Goal: Information Seeking & Learning: Check status

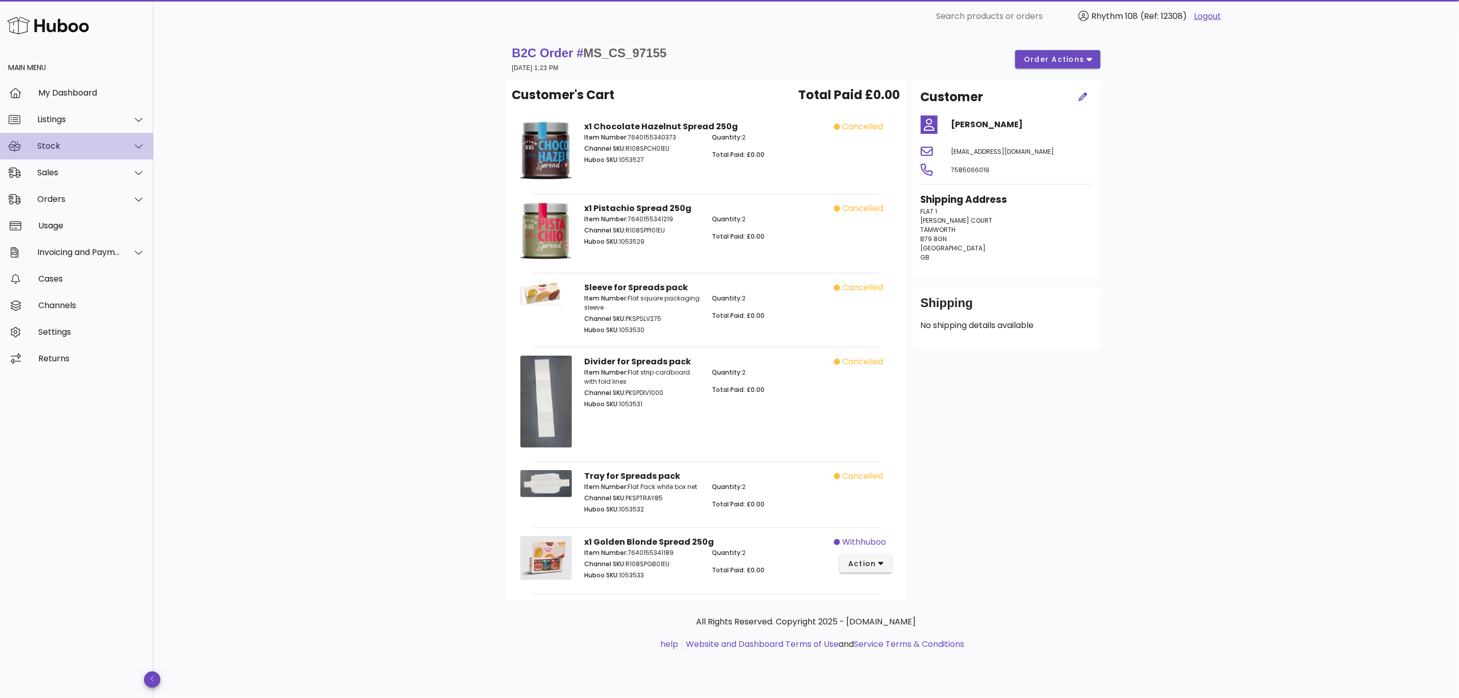
click at [51, 148] on div "Stock" at bounding box center [78, 146] width 83 height 10
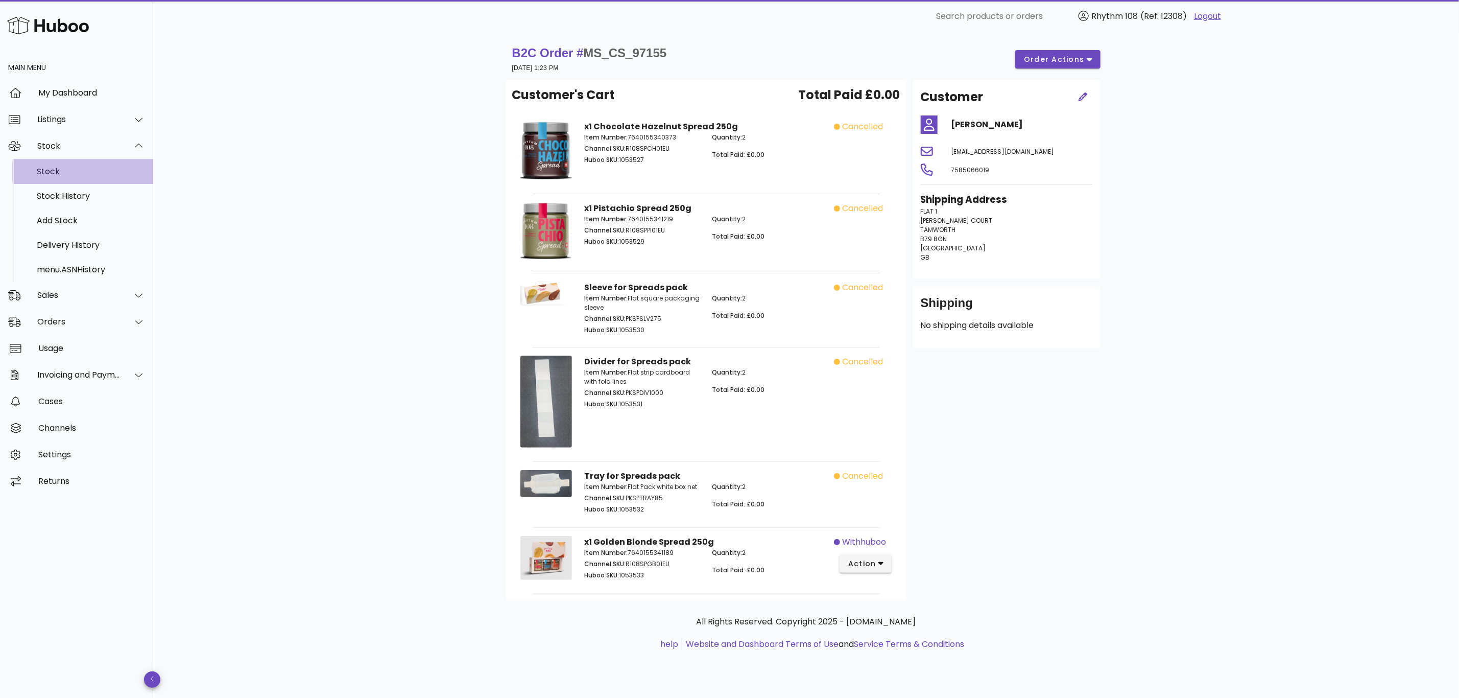
click at [55, 178] on div "Stock" at bounding box center [91, 171] width 108 height 22
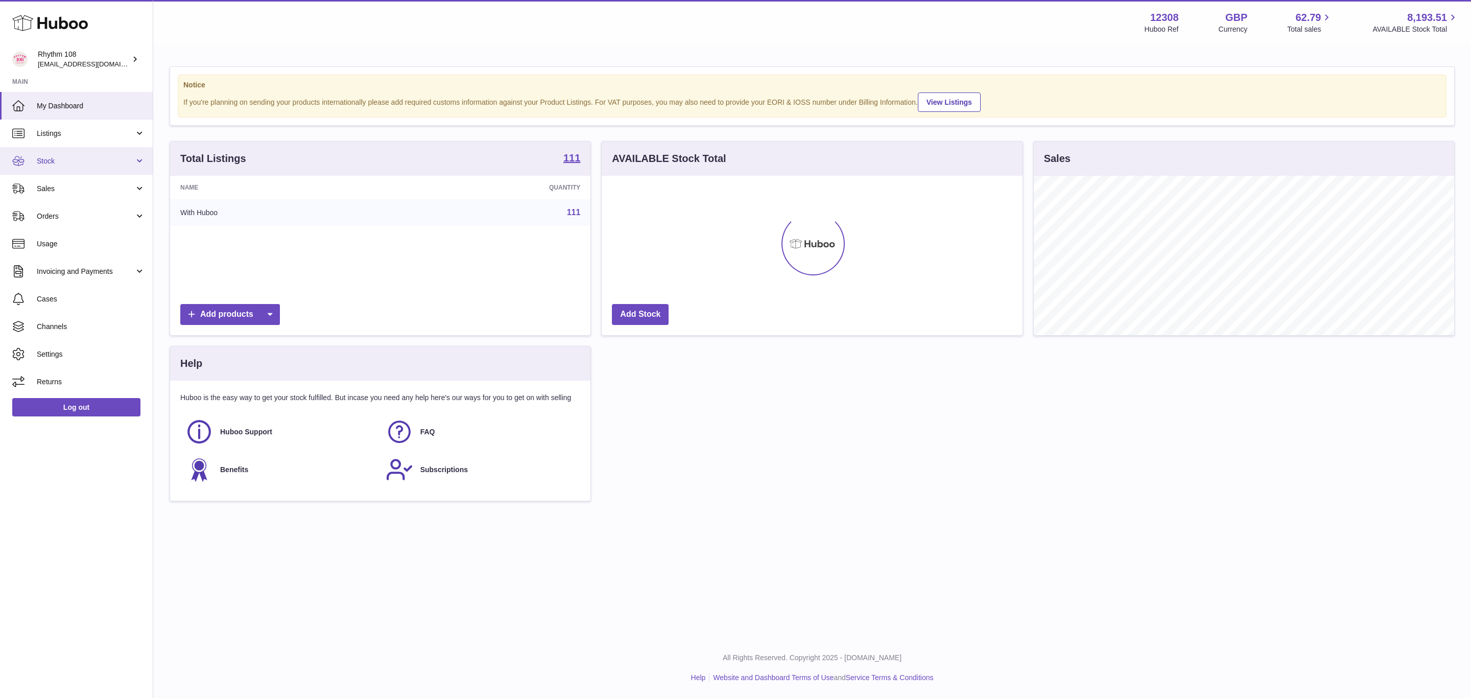
scroll to position [159, 420]
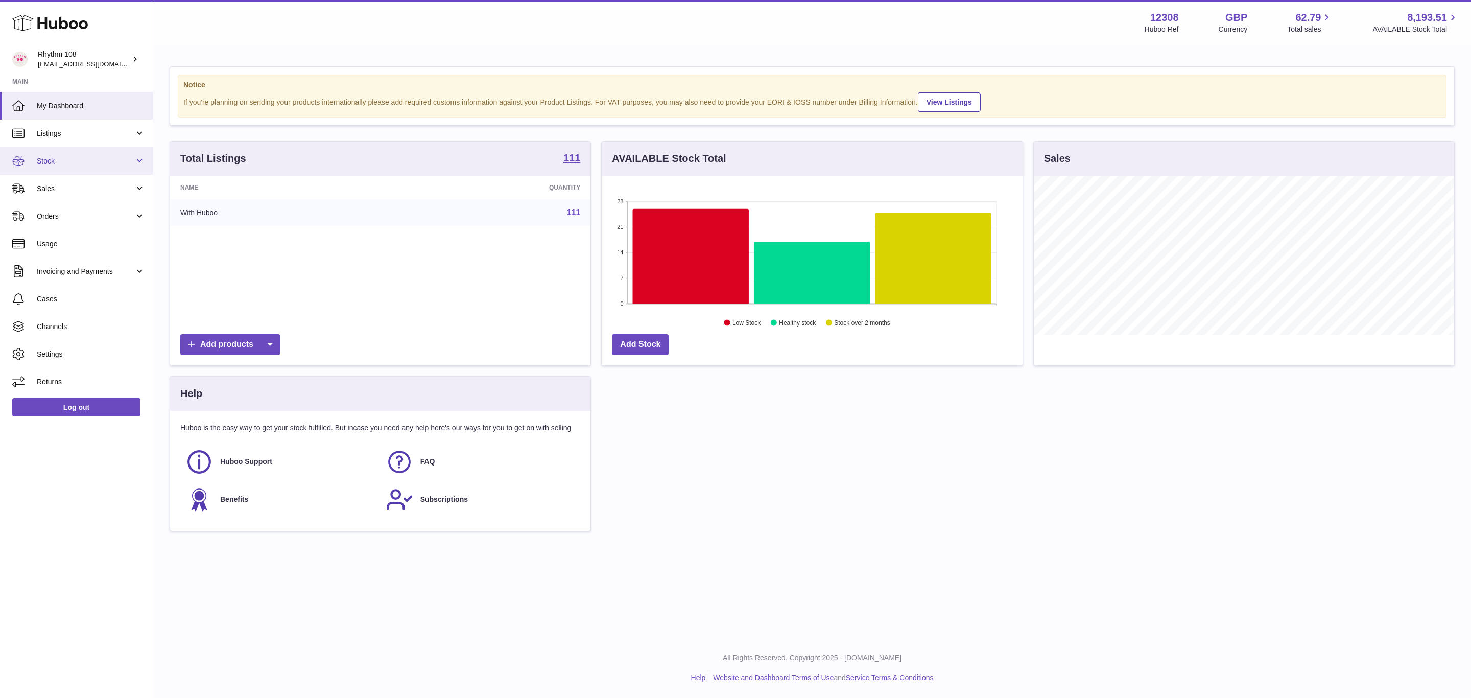
click at [54, 170] on link "Stock" at bounding box center [76, 161] width 153 height 28
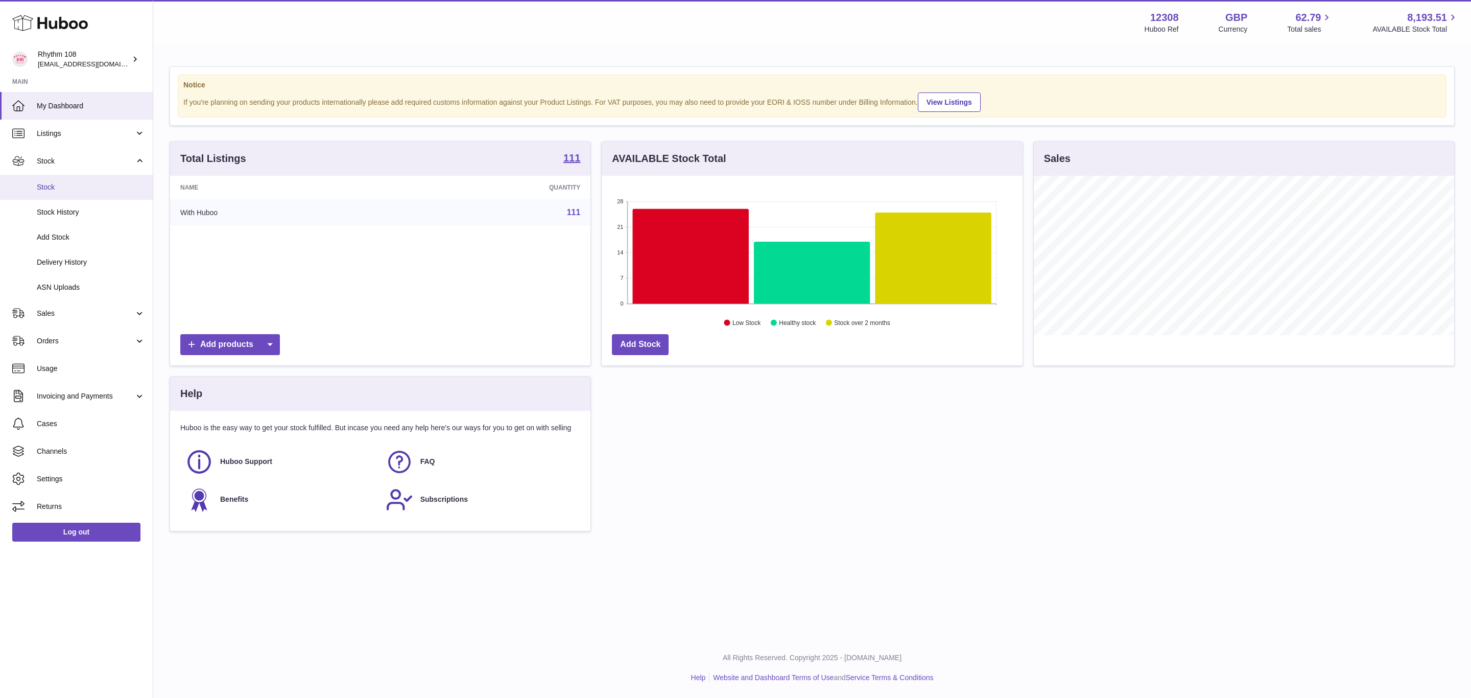
click at [63, 192] on link "Stock" at bounding box center [76, 187] width 153 height 25
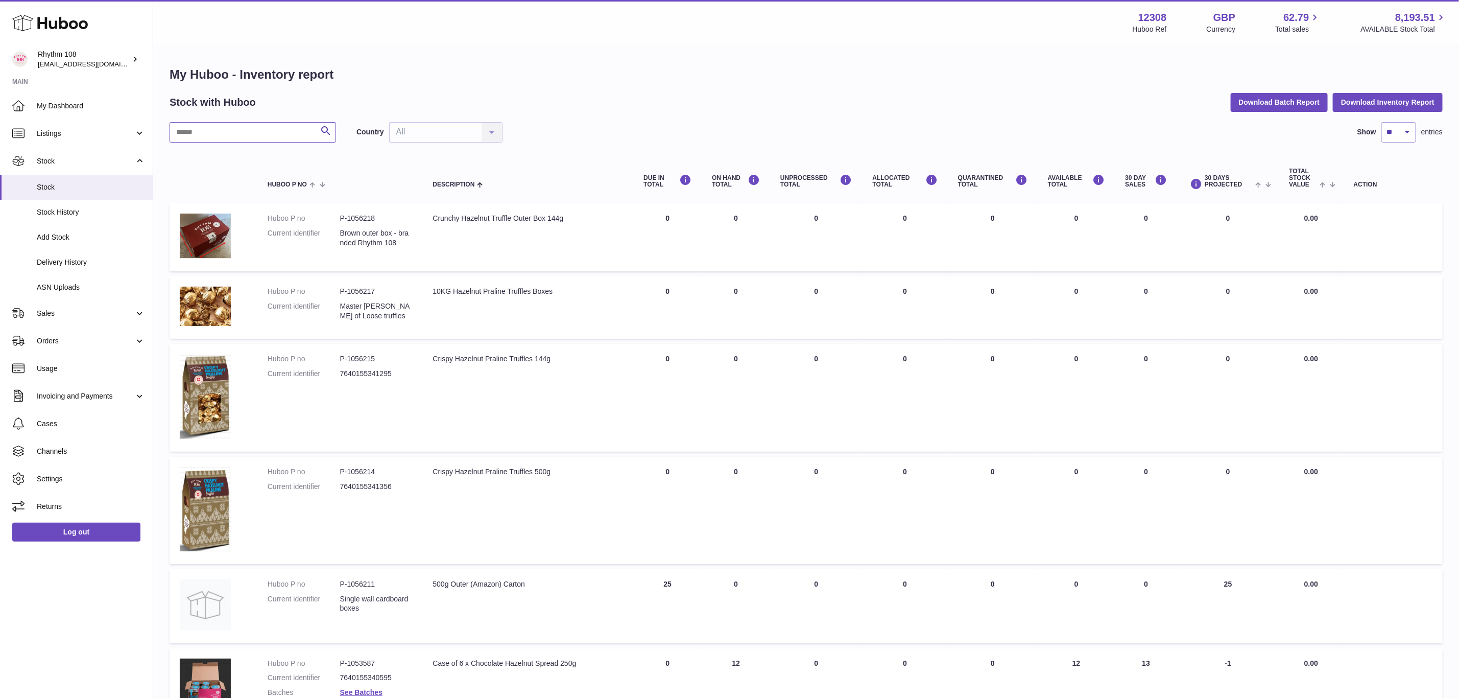
click at [251, 129] on input "text" at bounding box center [253, 132] width 166 height 20
type input "**"
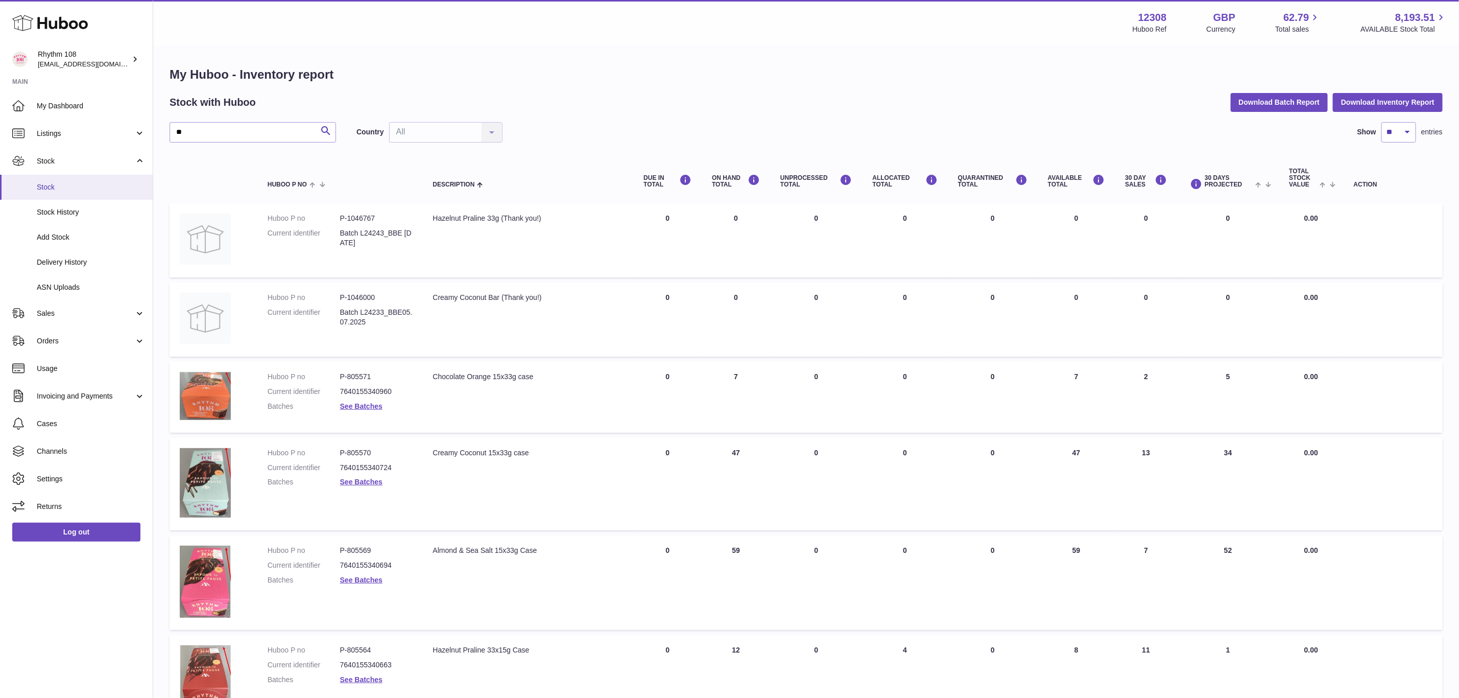
click at [69, 187] on span "Stock" at bounding box center [91, 187] width 108 height 10
drag, startPoint x: 217, startPoint y: 137, endPoint x: 109, endPoint y: 124, distance: 108.5
click at [109, 123] on div "Huboo Rhythm 108 orders@rhythm108.com Main My Dashboard Listings Not with Huboo…" at bounding box center [729, 577] width 1459 height 1155
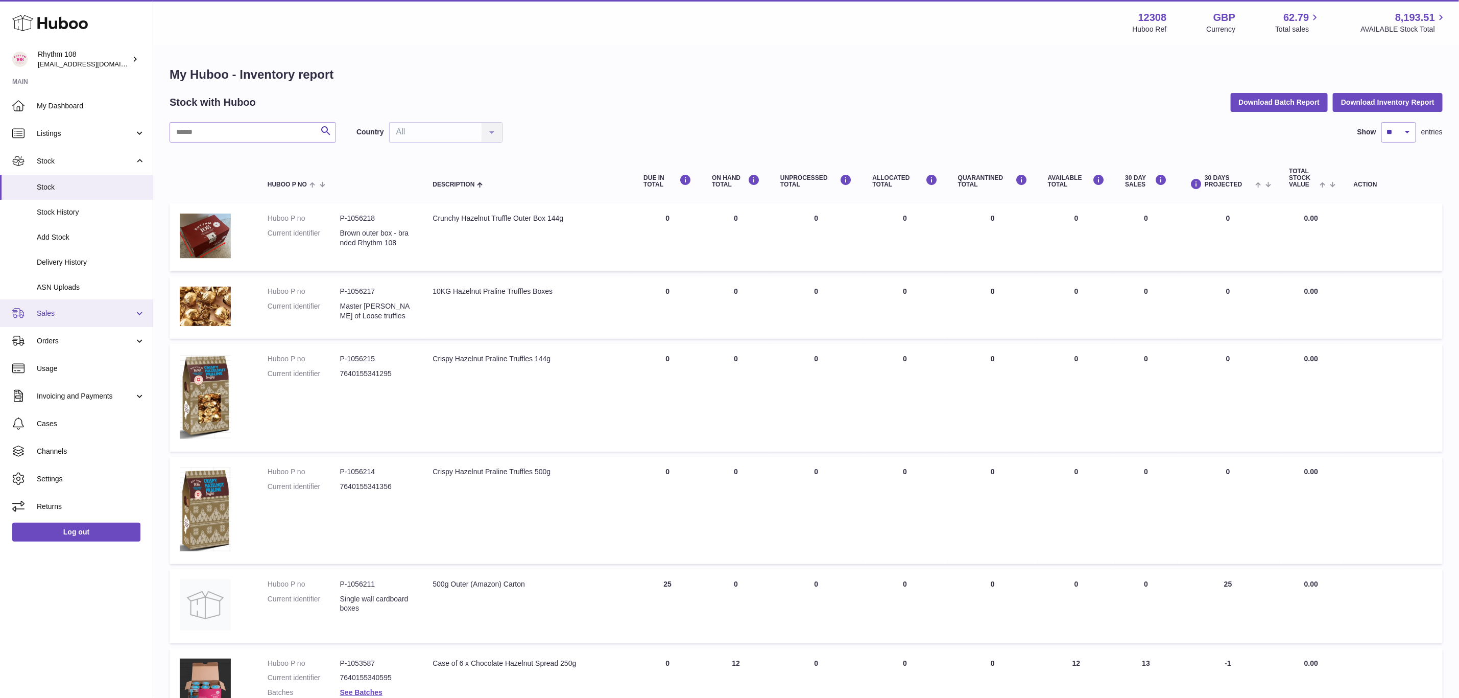
click at [51, 307] on link "Sales" at bounding box center [76, 313] width 153 height 28
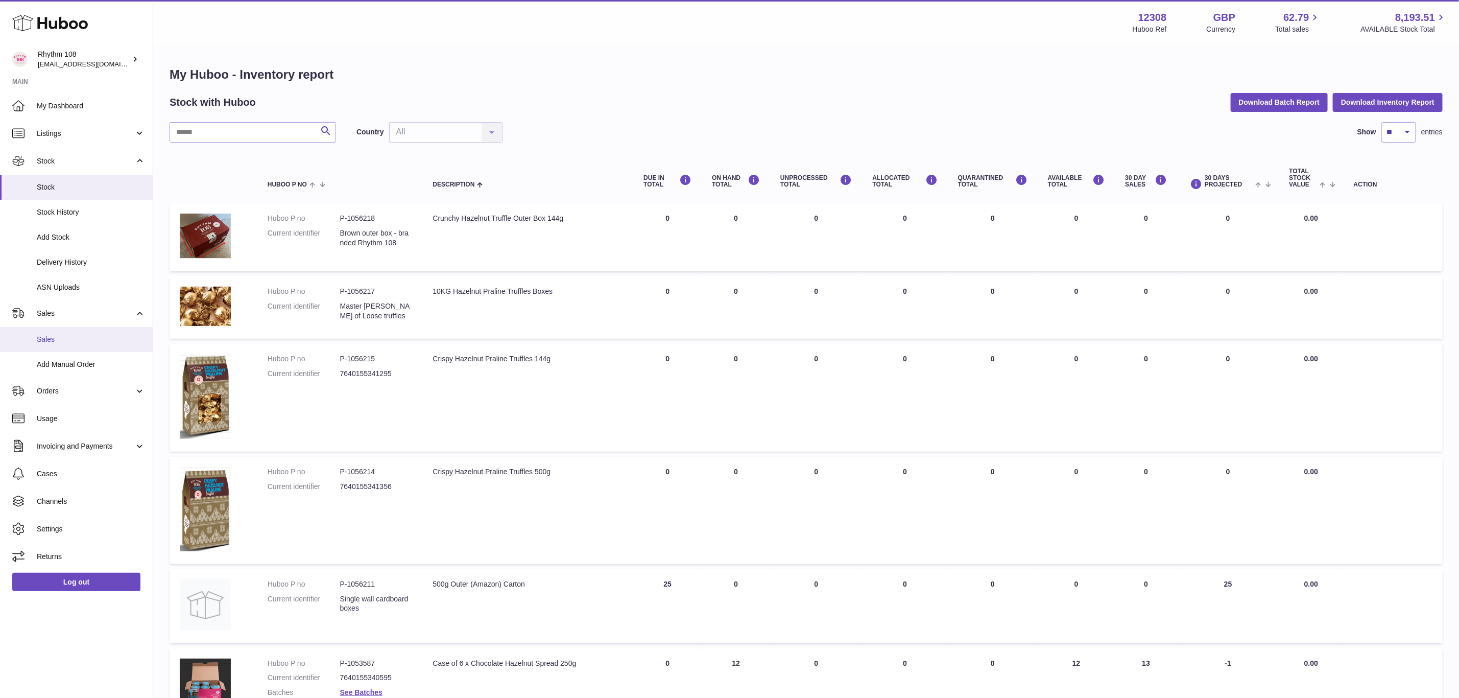
click at [67, 337] on span "Sales" at bounding box center [91, 339] width 108 height 10
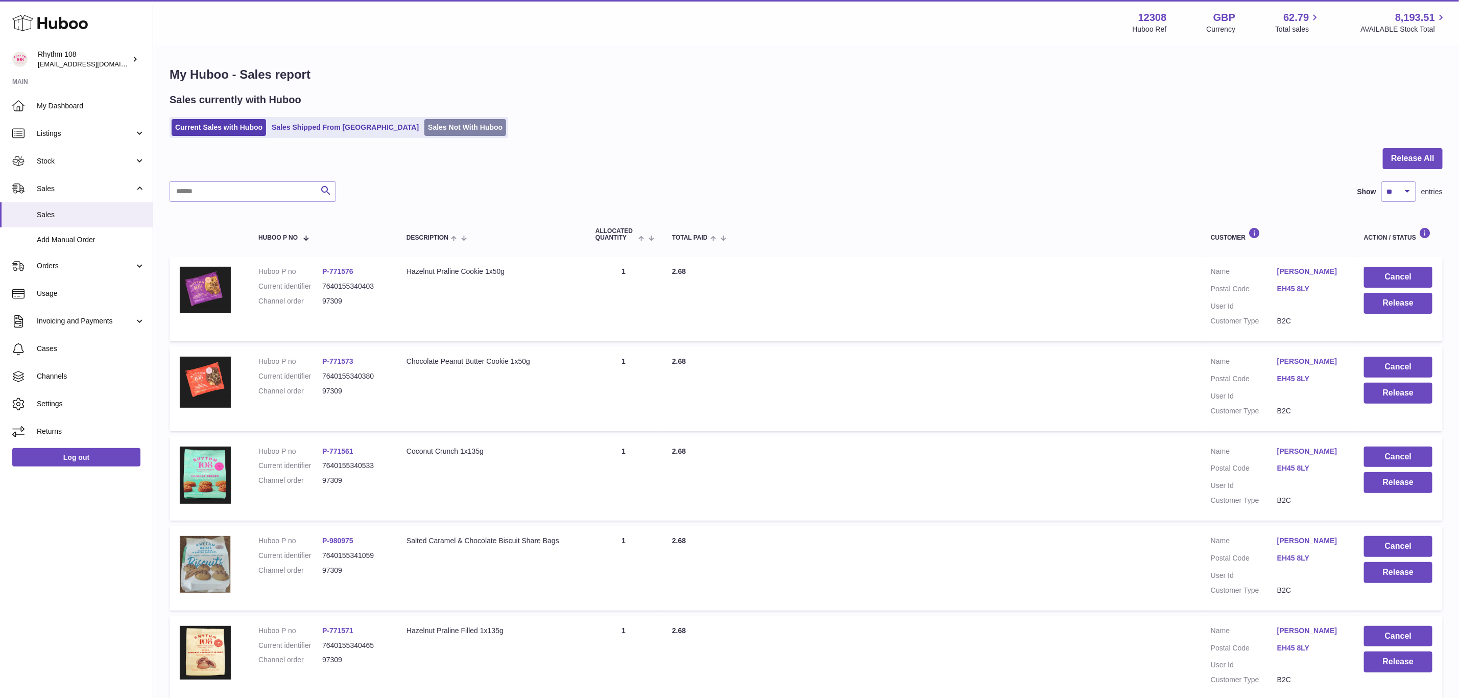
click at [424, 128] on link "Sales Not With Huboo" at bounding box center [465, 127] width 82 height 17
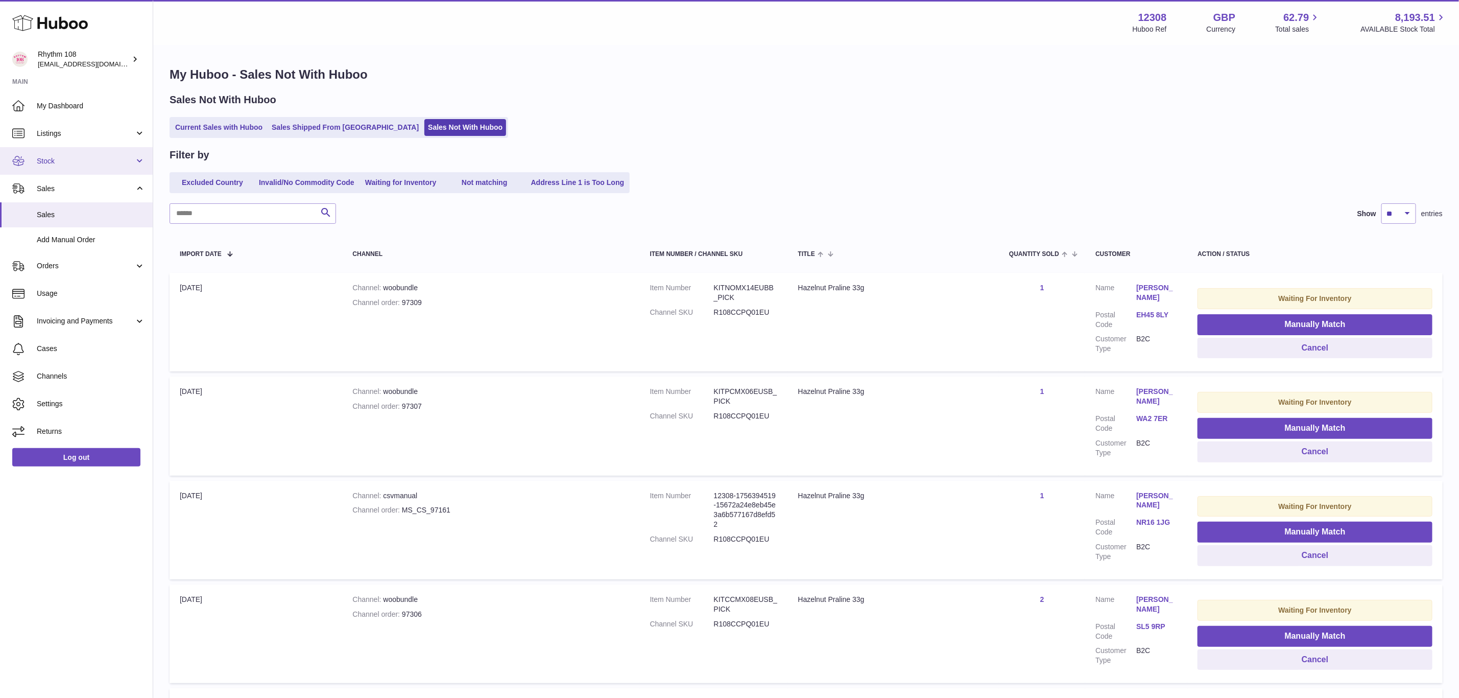
click at [50, 162] on span "Stock" at bounding box center [86, 161] width 98 height 10
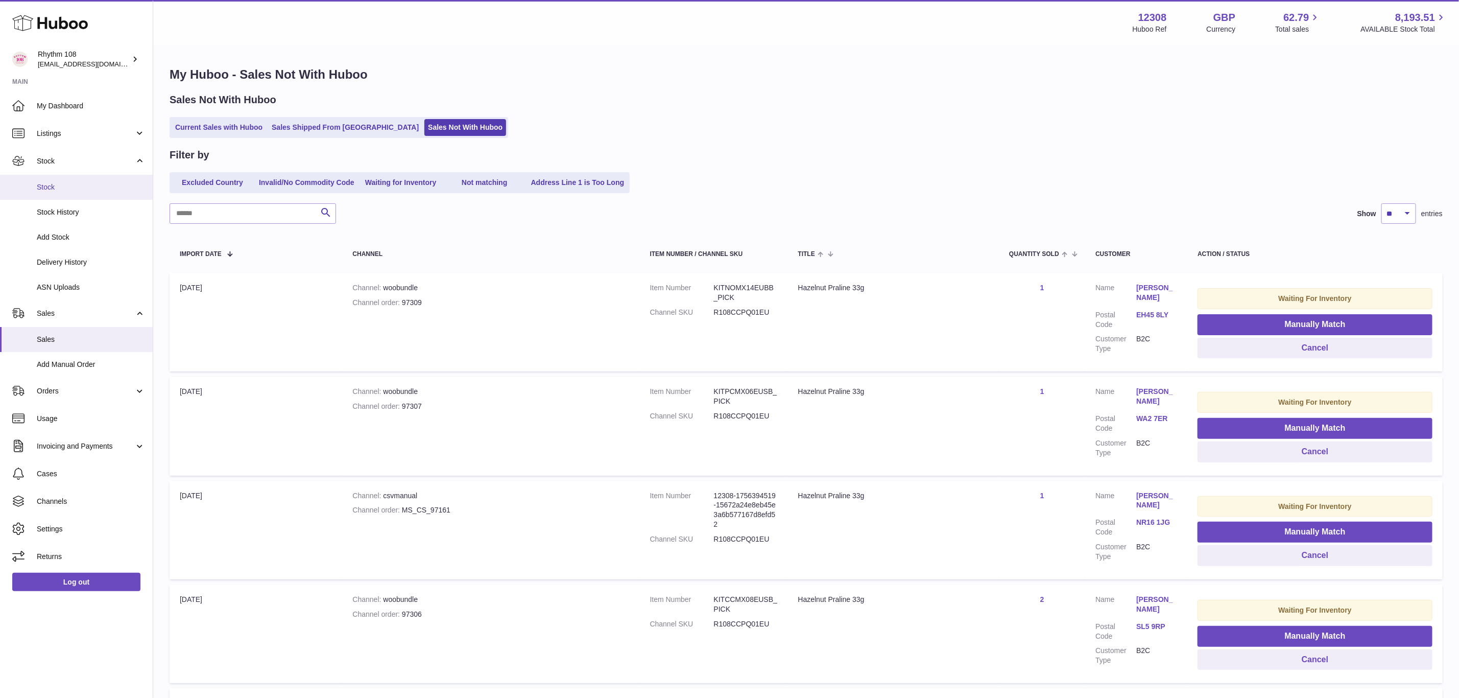
click at [55, 185] on span "Stock" at bounding box center [91, 187] width 108 height 10
